Goal: Obtain resource: Obtain resource

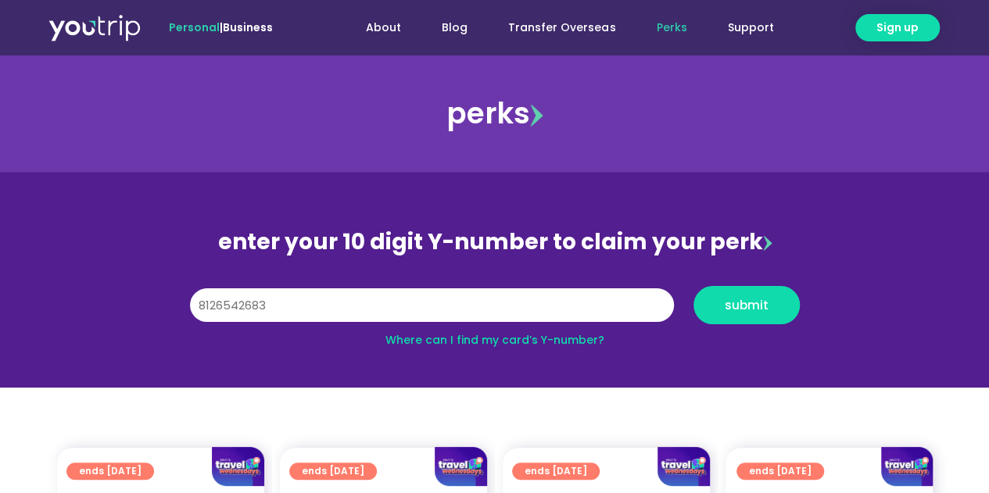
type input "8126542683"
click at [693, 286] on button "submit" at bounding box center [746, 305] width 106 height 38
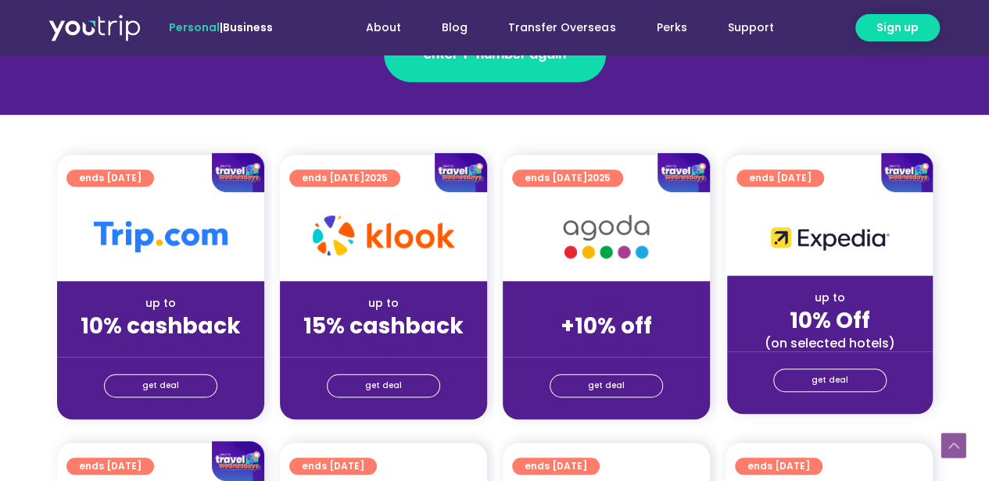
scroll to position [469, 0]
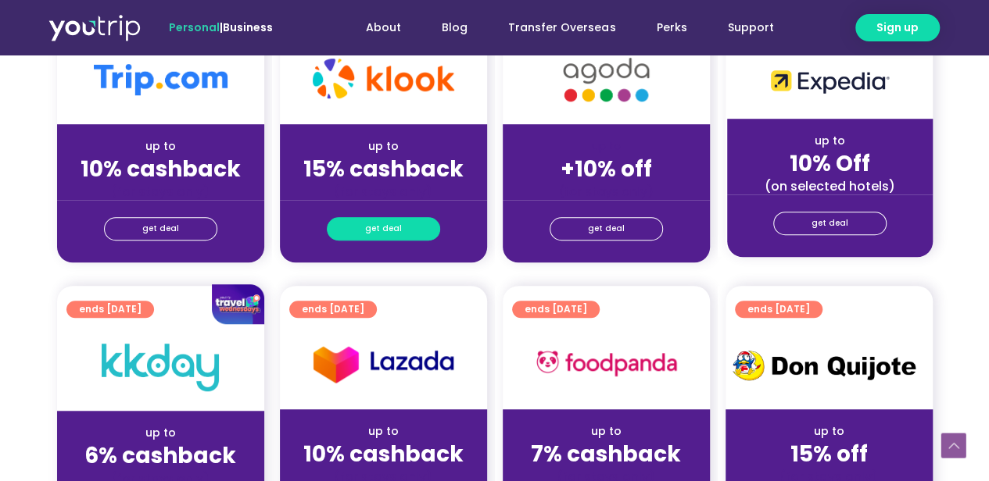
click at [406, 230] on link "get deal" at bounding box center [383, 228] width 113 height 23
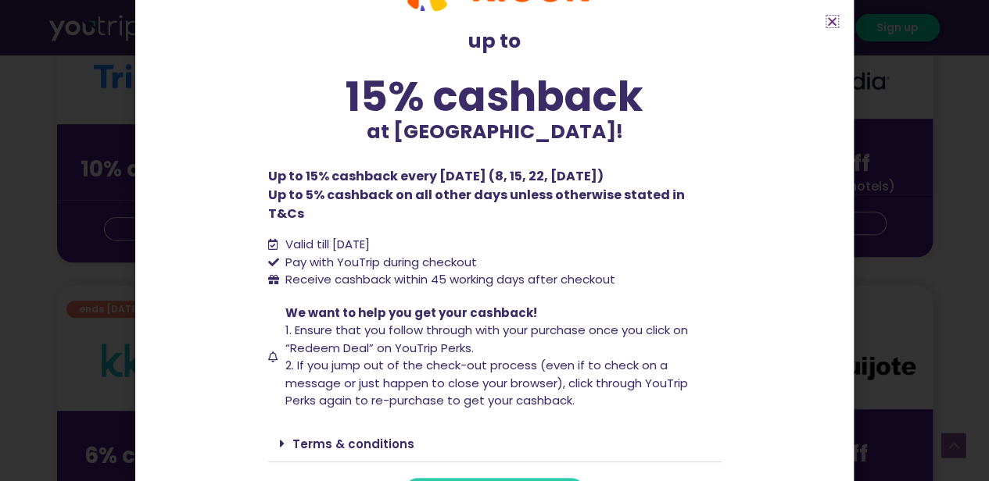
scroll to position [96, 0]
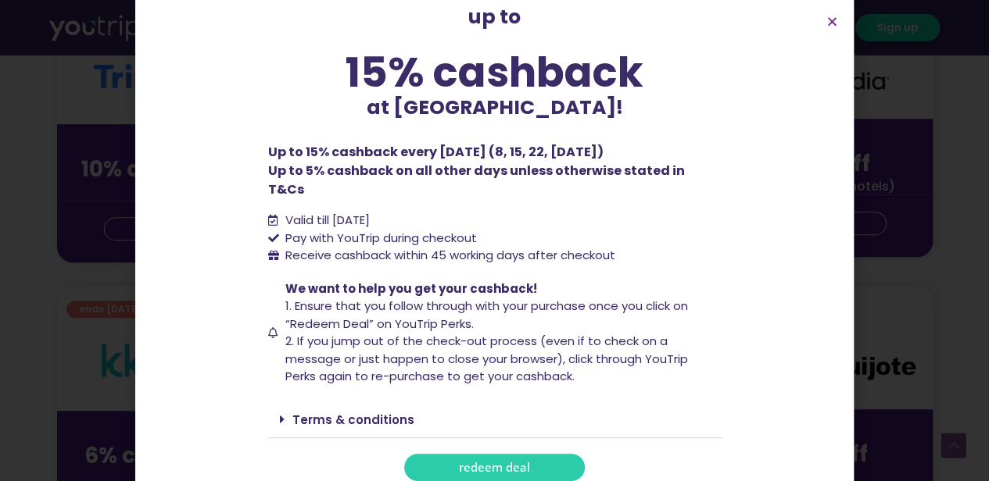
click at [462, 462] on span "redeem deal" at bounding box center [494, 468] width 71 height 12
